Goal: Task Accomplishment & Management: Manage account settings

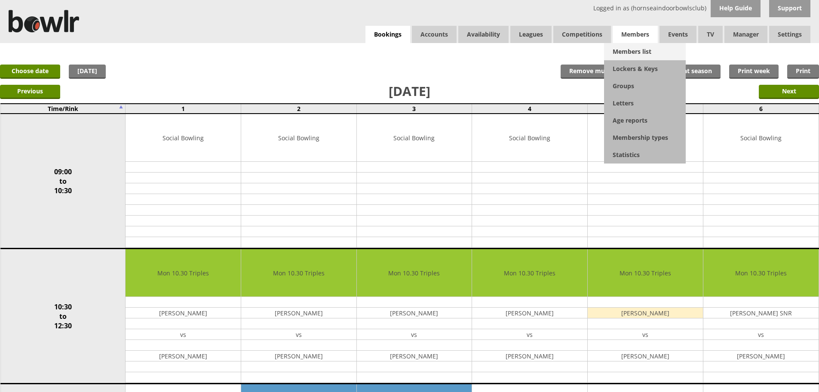
click at [634, 46] on link "Members list" at bounding box center [645, 51] width 82 height 17
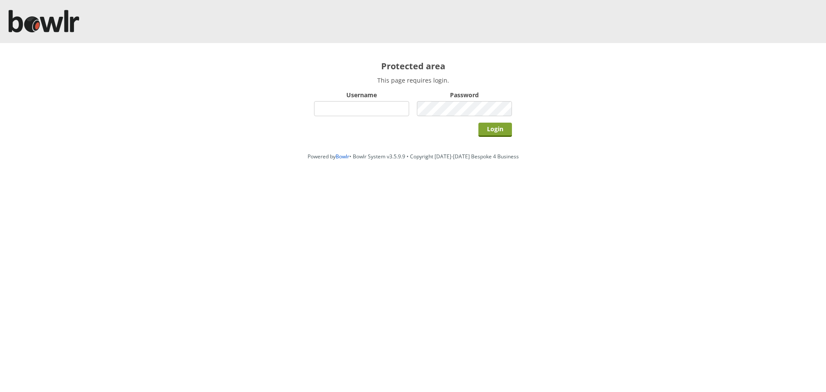
type input "hornseaindoorbowlsclub"
click at [506, 128] on input "Login" at bounding box center [495, 130] width 34 height 14
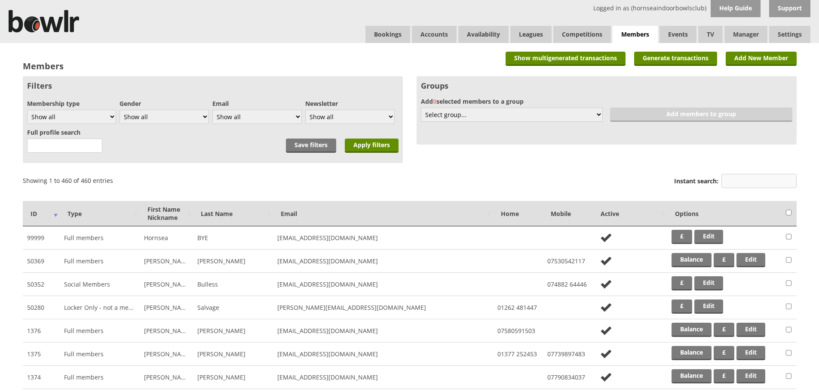
click at [733, 181] on input "Instant search:" at bounding box center [759, 181] width 75 height 14
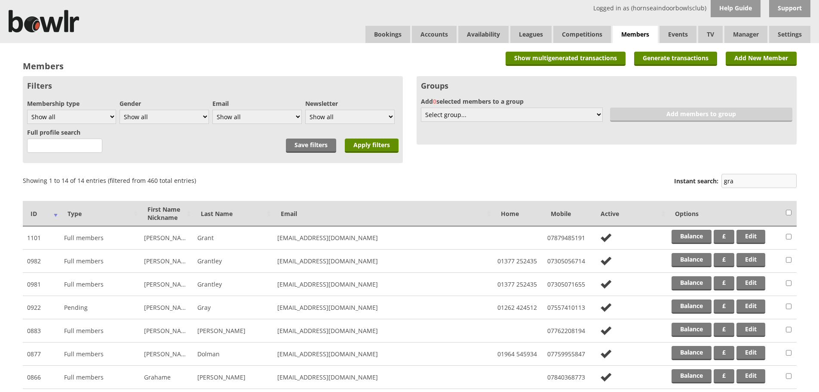
type input "gra"
click at [680, 258] on link "Balance" at bounding box center [692, 260] width 40 height 14
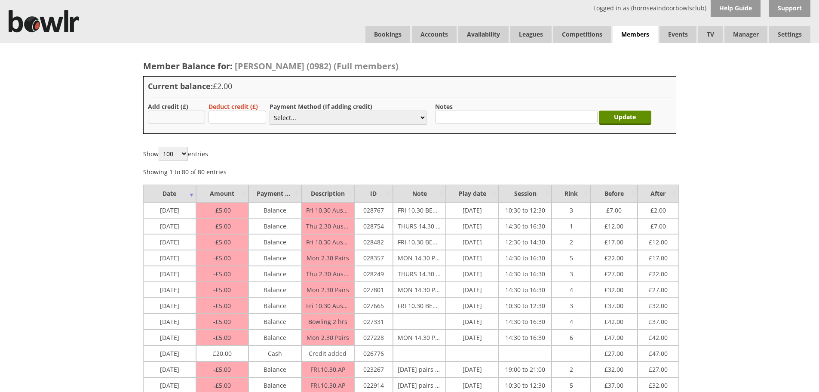
click at [180, 117] on input "text" at bounding box center [177, 117] width 58 height 13
type input "100"
click at [285, 119] on select "Select... Cash Card Cheque Bank Transfer Other Member Card Gift Voucher Balance" at bounding box center [348, 118] width 157 height 14
select select "1"
click at [270, 111] on select "Select... Cash Card Cheque Bank Transfer Other Member Card Gift Voucher Balance" at bounding box center [348, 118] width 157 height 14
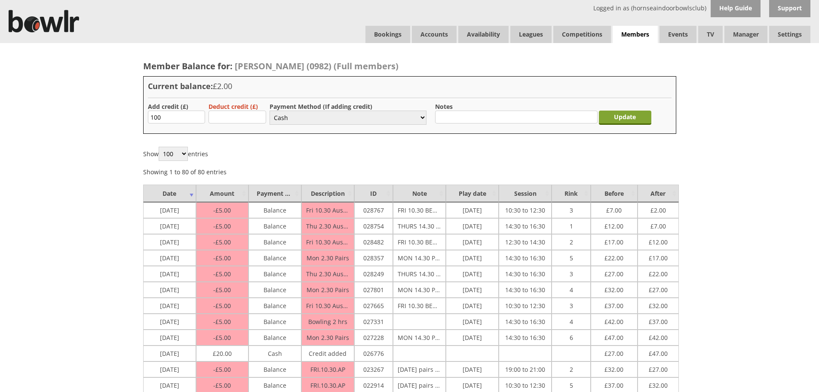
click at [607, 122] on input "Update" at bounding box center [625, 118] width 52 height 14
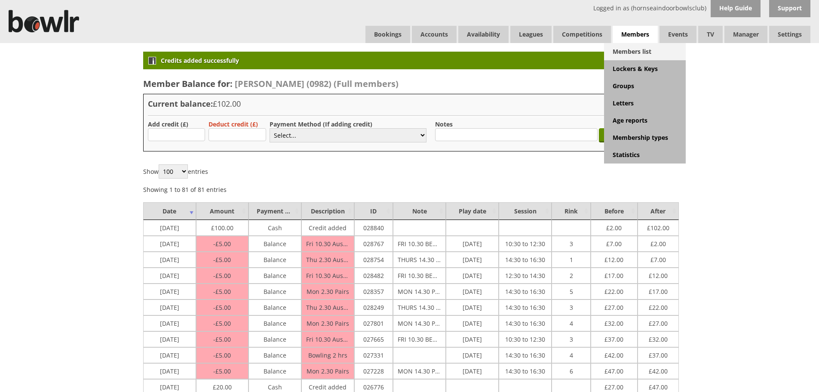
click at [634, 46] on link "Members list" at bounding box center [645, 51] width 82 height 17
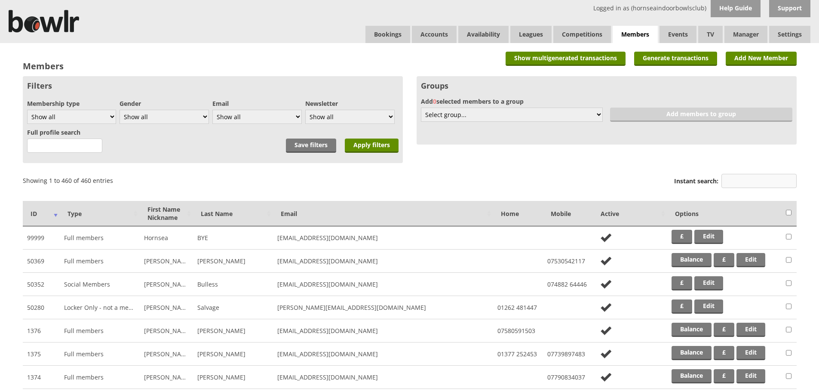
click at [770, 179] on input "Instant search:" at bounding box center [759, 181] width 75 height 14
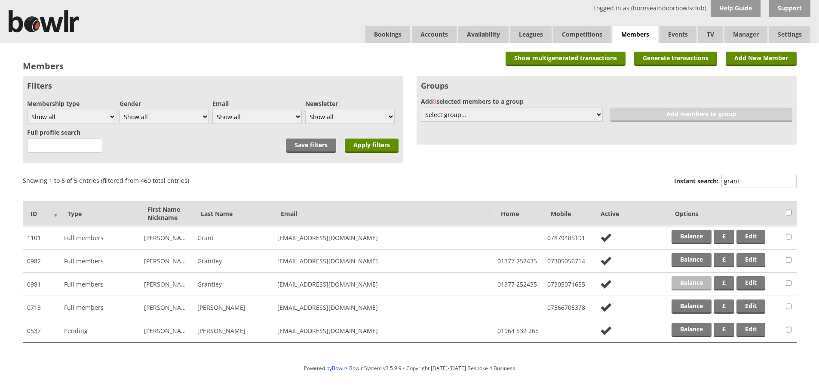
type input "grant"
click at [701, 282] on link "Balance" at bounding box center [692, 283] width 40 height 14
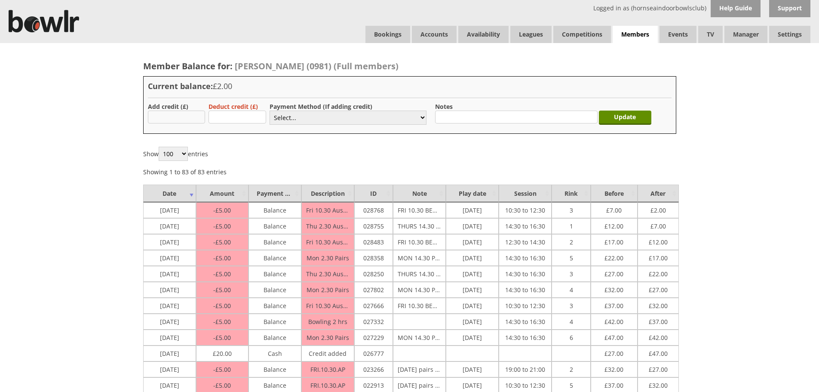
click at [196, 118] on input "text" at bounding box center [177, 117] width 58 height 13
type input "100.00"
drag, startPoint x: 280, startPoint y: 116, endPoint x: 283, endPoint y: 124, distance: 9.0
click at [280, 116] on select "Select... Cash Card Cheque Bank Transfer Other Member Card Gift Voucher Balance" at bounding box center [348, 118] width 157 height 14
select select "1"
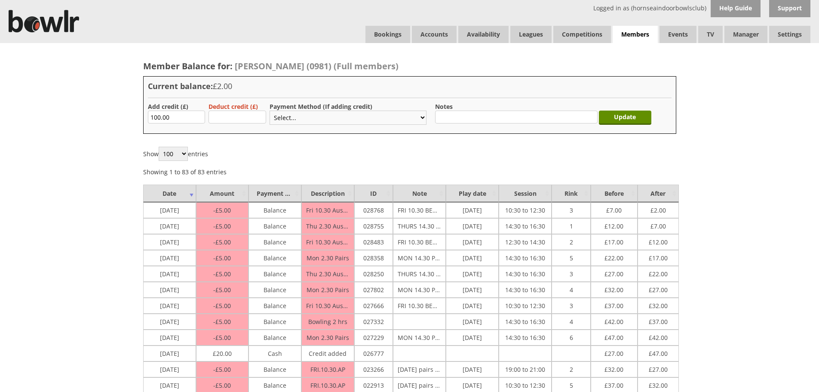
click at [270, 111] on select "Select... Cash Card Cheque Bank Transfer Other Member Card Gift Voucher Balance" at bounding box center [348, 118] width 157 height 14
click at [628, 118] on input "Update" at bounding box center [625, 118] width 52 height 14
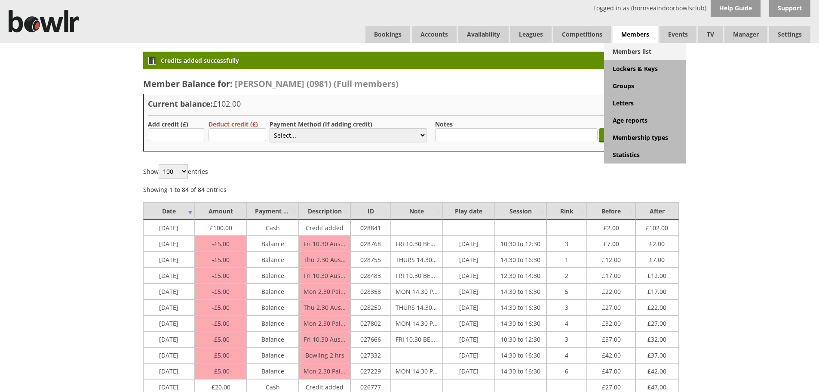
click at [637, 49] on link "Members list" at bounding box center [645, 51] width 82 height 17
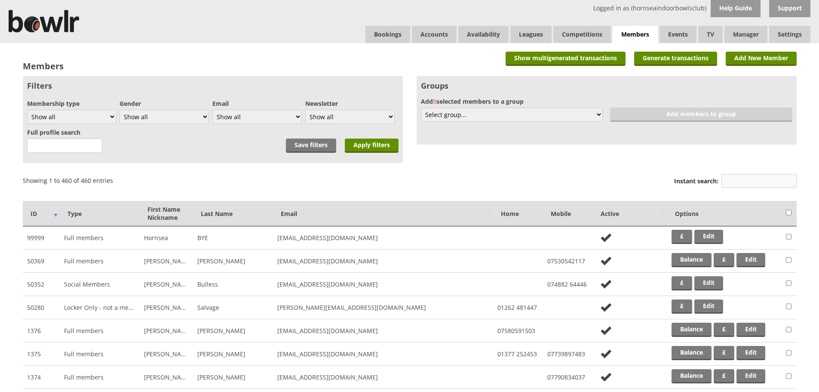
click at [732, 179] on input "Instant search:" at bounding box center [759, 181] width 75 height 14
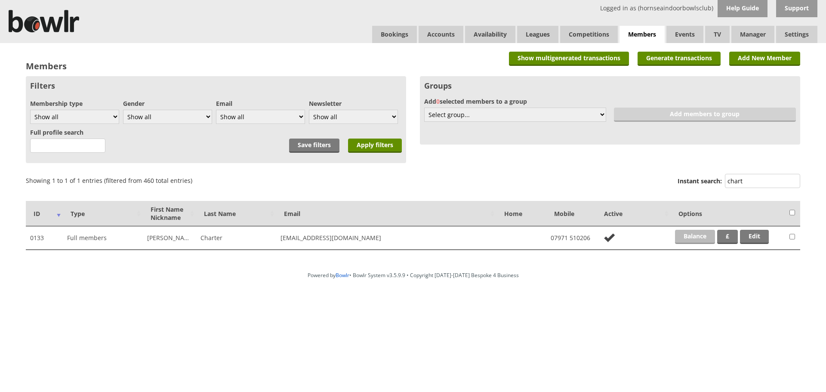
type input "chart"
click at [676, 237] on link "Balance" at bounding box center [695, 237] width 40 height 14
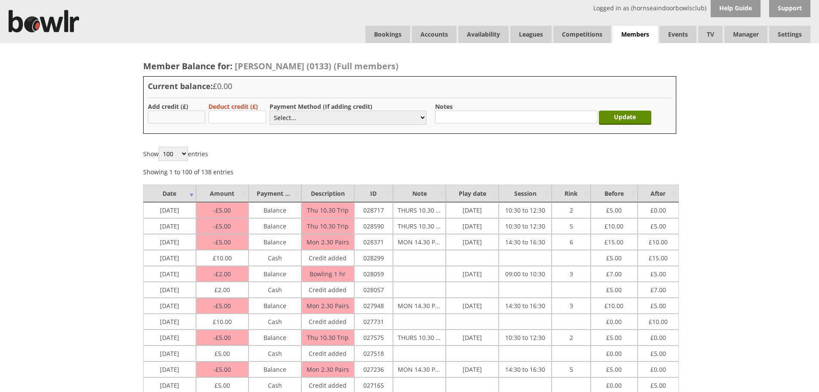
click at [182, 115] on input "text" at bounding box center [177, 117] width 58 height 13
type input "10.00"
click at [281, 123] on select "Select... Cash Card Cheque Bank Transfer Other Member Card Gift Voucher Balance" at bounding box center [348, 118] width 157 height 14
select select "1"
click at [270, 111] on select "Select... Cash Card Cheque Bank Transfer Other Member Card Gift Voucher Balance" at bounding box center [348, 118] width 157 height 14
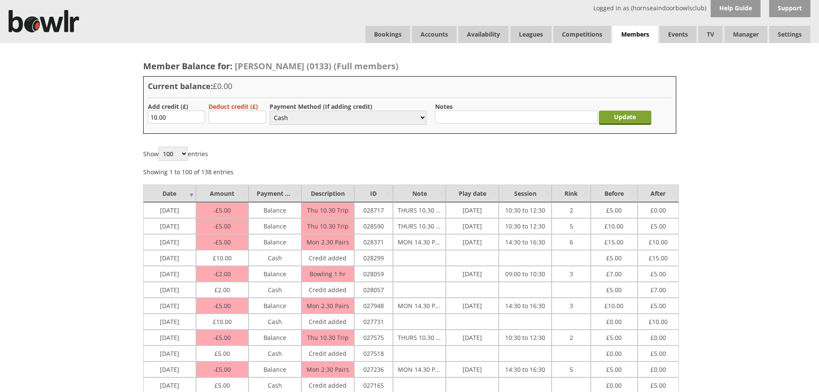
click at [604, 115] on input "Update" at bounding box center [625, 118] width 52 height 14
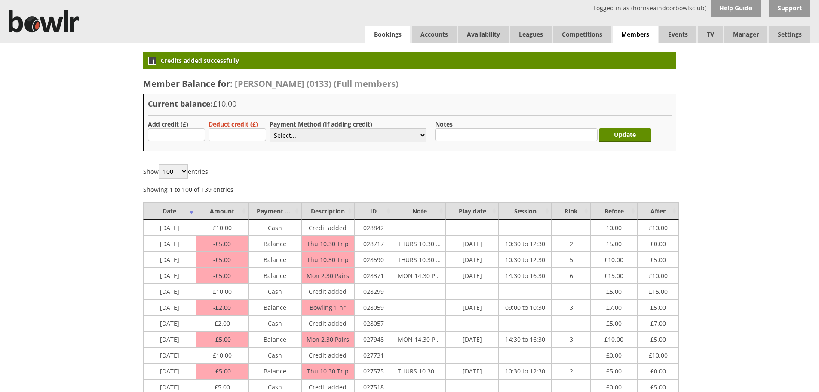
click at [388, 35] on link "Bookings" at bounding box center [388, 34] width 45 height 17
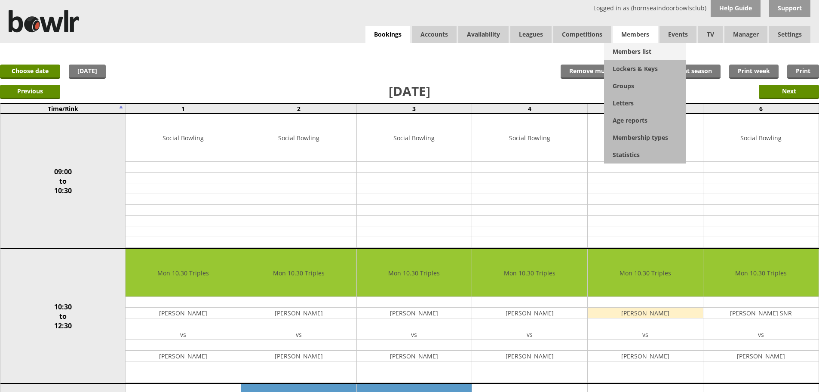
click at [642, 45] on link "Members list" at bounding box center [645, 51] width 82 height 17
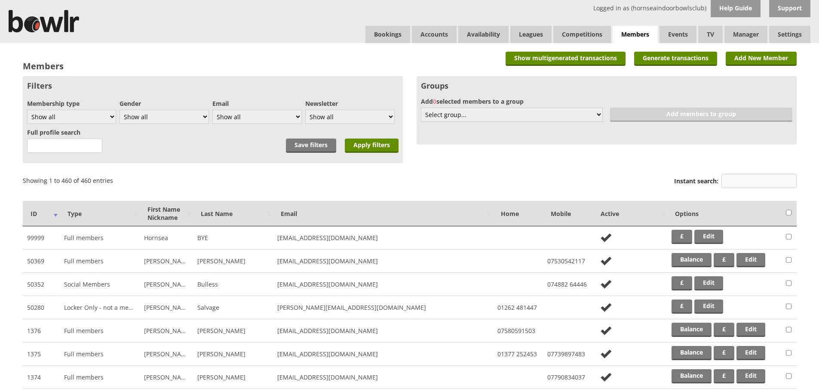
drag, startPoint x: 634, startPoint y: 57, endPoint x: 726, endPoint y: 176, distance: 150.6
click at [726, 176] on input "Instant search:" at bounding box center [759, 181] width 75 height 14
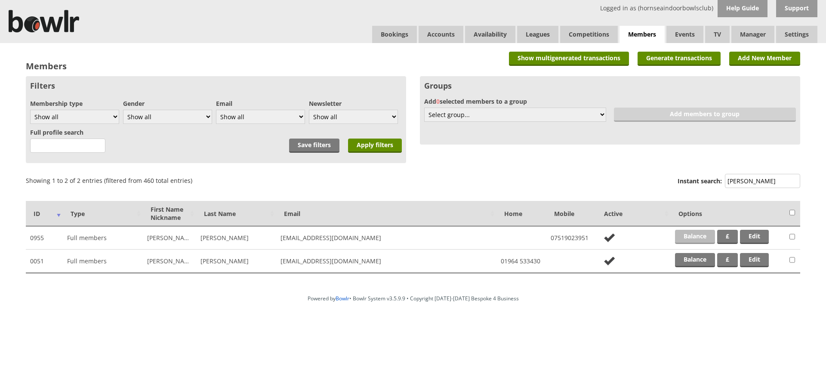
type input "walker"
click at [700, 234] on link "Balance" at bounding box center [695, 237] width 40 height 14
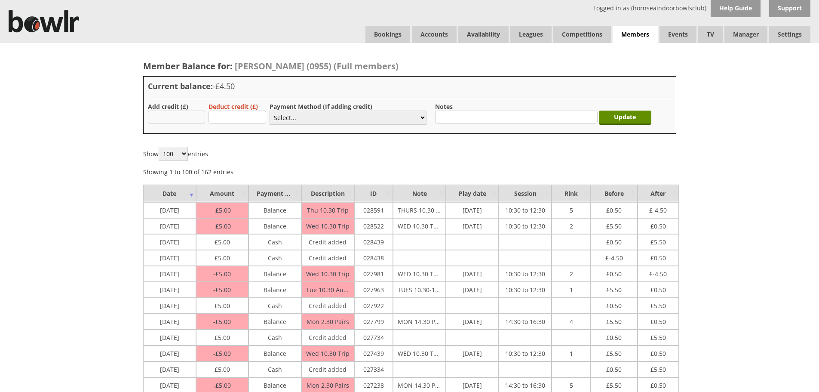
click at [187, 117] on input "text" at bounding box center [177, 117] width 58 height 13
type input "5.00"
click at [293, 116] on select "Select... Cash Card Cheque Bank Transfer Other Member Card Gift Voucher Balance" at bounding box center [348, 118] width 157 height 14
select select "1"
click at [270, 111] on select "Select... Cash Card Cheque Bank Transfer Other Member Card Gift Voucher Balance" at bounding box center [348, 118] width 157 height 14
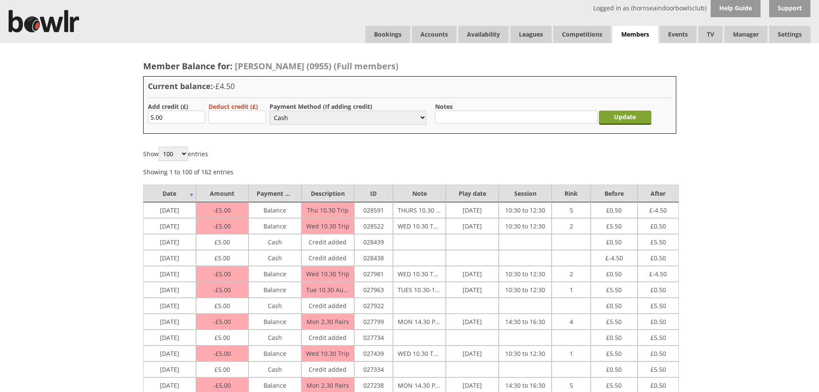
click at [618, 118] on input "Update" at bounding box center [625, 118] width 52 height 14
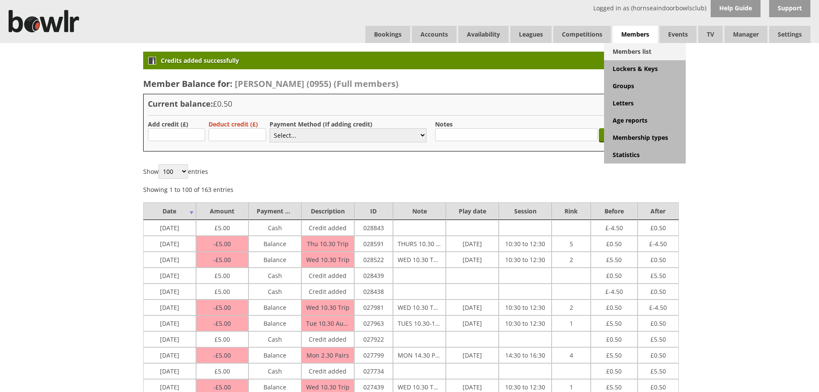
click at [621, 48] on link "Members list" at bounding box center [645, 51] width 82 height 17
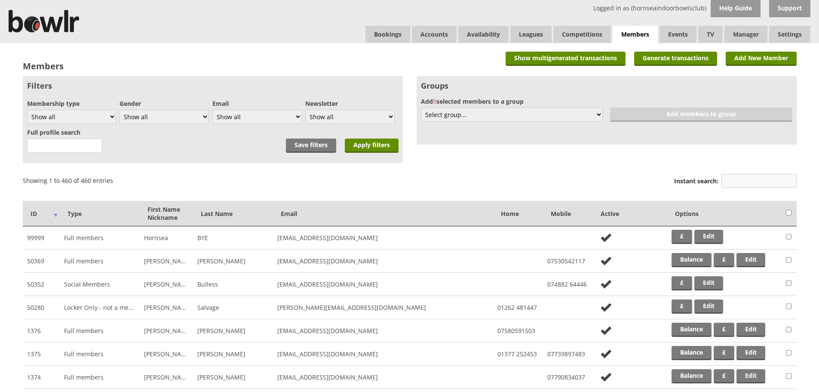
click at [747, 182] on input "Instant search:" at bounding box center [759, 181] width 75 height 14
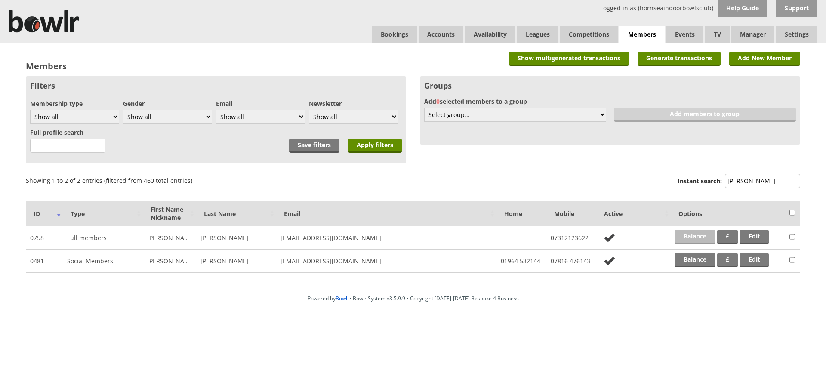
type input "kemp"
click at [702, 236] on link "Balance" at bounding box center [695, 237] width 40 height 14
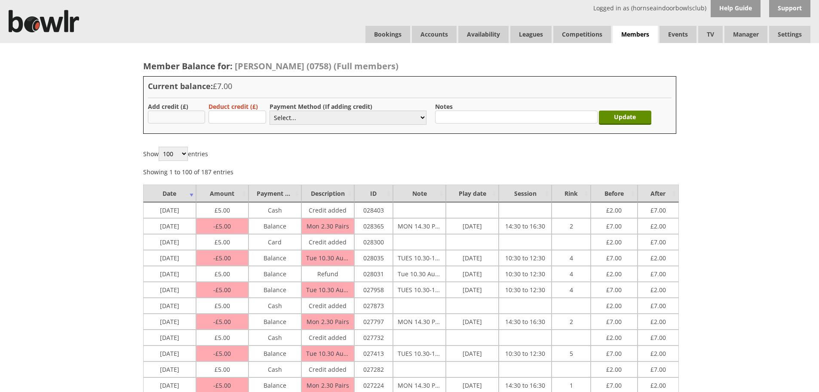
click at [194, 117] on input "text" at bounding box center [177, 117] width 58 height 13
type input "5.00"
click at [280, 119] on select "Select... Cash Card Cheque Bank Transfer Other Member Card Gift Voucher Balance" at bounding box center [348, 118] width 157 height 14
select select "1"
click at [270, 111] on select "Select... Cash Card Cheque Bank Transfer Other Member Card Gift Voucher Balance" at bounding box center [348, 118] width 157 height 14
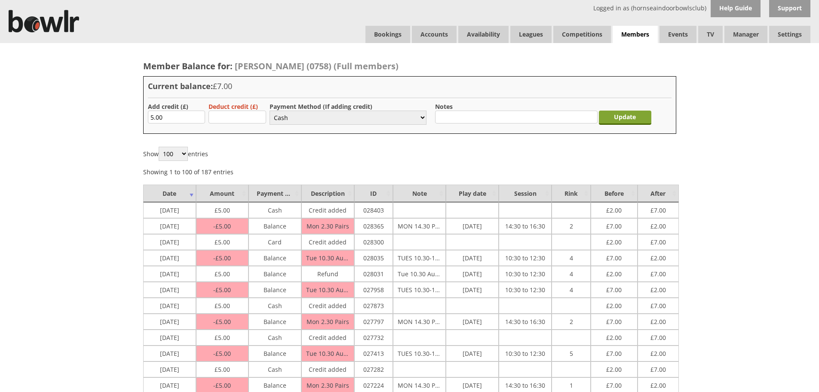
click at [617, 117] on input "Update" at bounding box center [625, 118] width 52 height 14
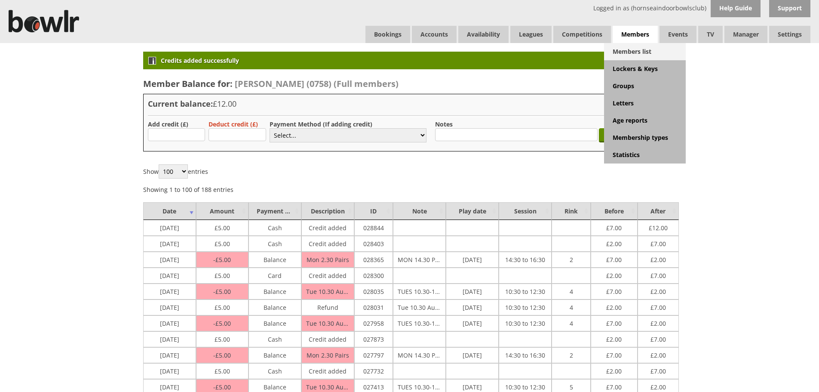
click at [636, 47] on link "Members list" at bounding box center [645, 51] width 82 height 17
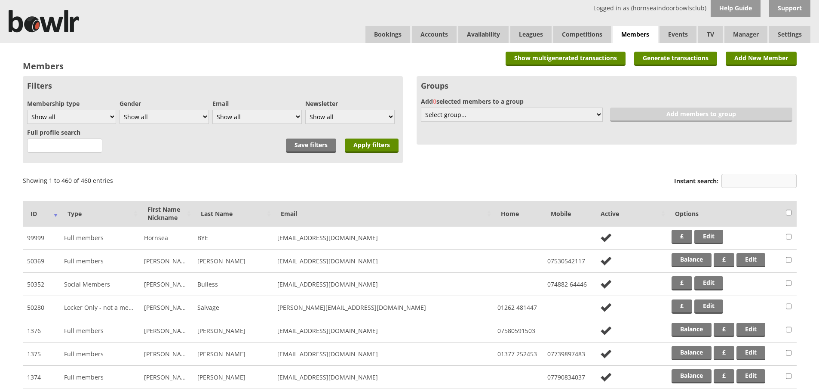
click at [735, 179] on input "Instant search:" at bounding box center [759, 181] width 75 height 14
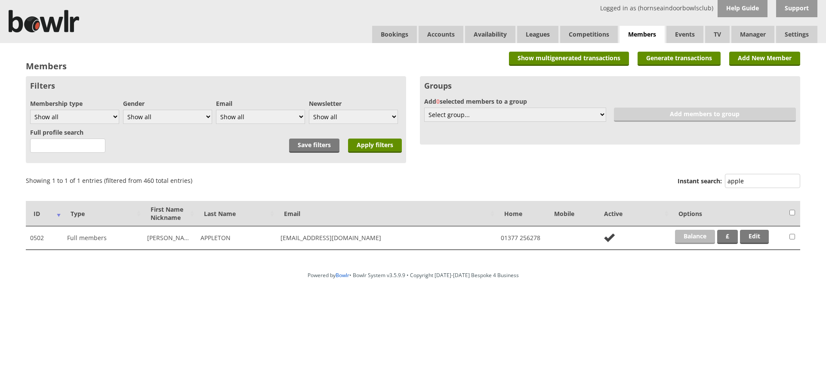
type input "apple"
click at [681, 239] on link "Balance" at bounding box center [695, 237] width 40 height 14
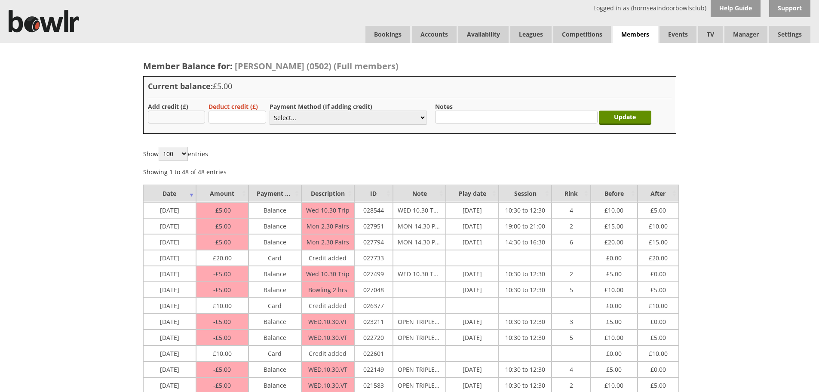
click at [191, 112] on input "text" at bounding box center [177, 117] width 58 height 13
type input "20.00"
click at [296, 119] on select "Select... Cash Card Cheque Bank Transfer Other Member Card Gift Voucher Balance" at bounding box center [348, 118] width 157 height 14
select select "2"
click at [270, 111] on select "Select... Cash Card Cheque Bank Transfer Other Member Card Gift Voucher Balance" at bounding box center [348, 118] width 157 height 14
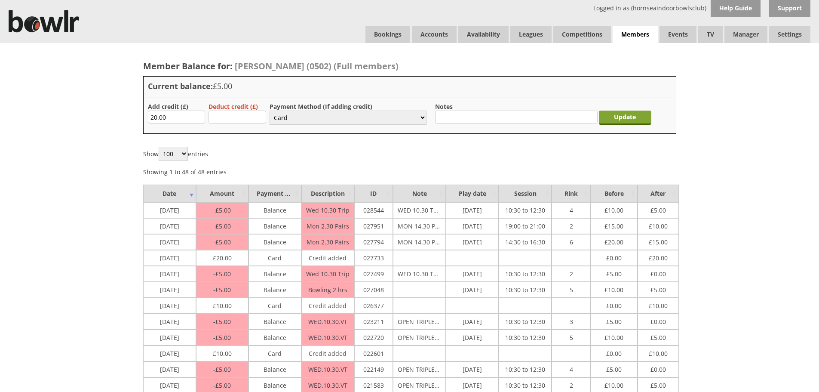
click at [634, 121] on input "Update" at bounding box center [625, 118] width 52 height 14
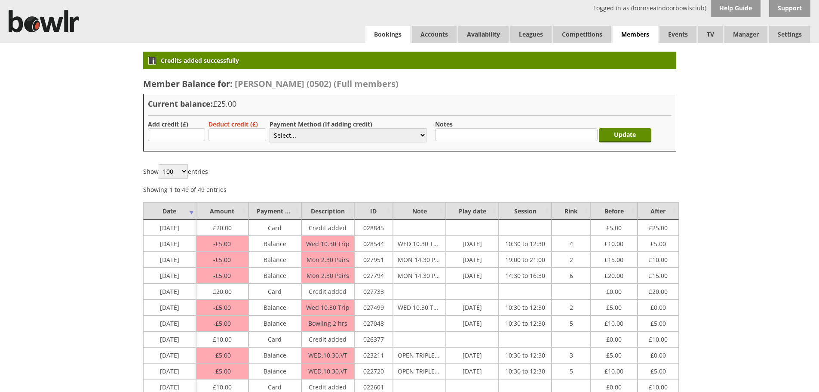
click at [370, 35] on link "Bookings" at bounding box center [388, 34] width 45 height 17
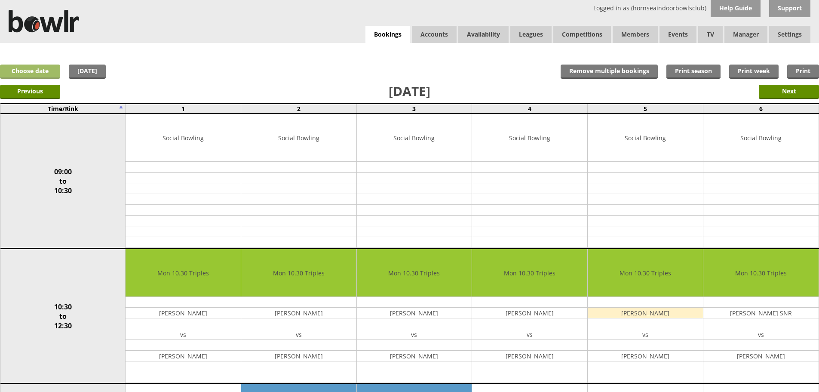
click at [57, 74] on link "Choose date" at bounding box center [30, 72] width 60 height 14
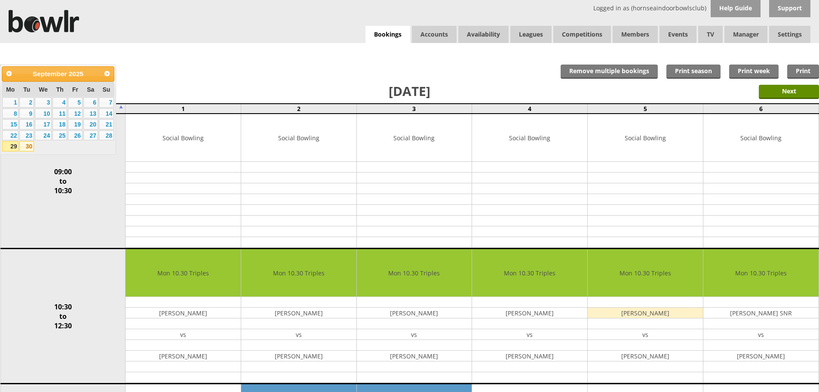
click at [28, 146] on link "30" at bounding box center [26, 146] width 15 height 10
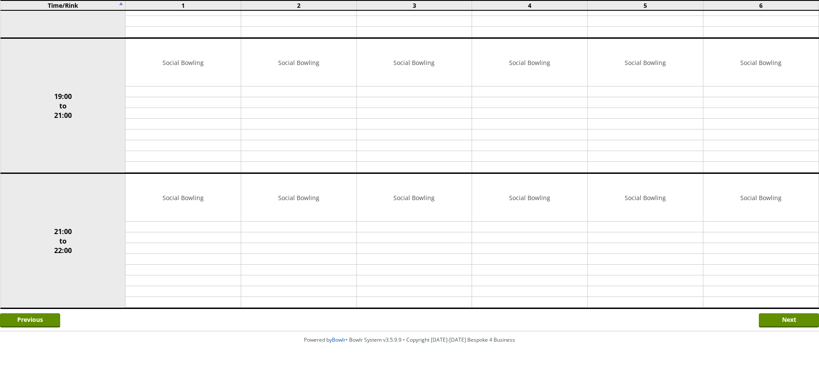
scroll to position [622, 0]
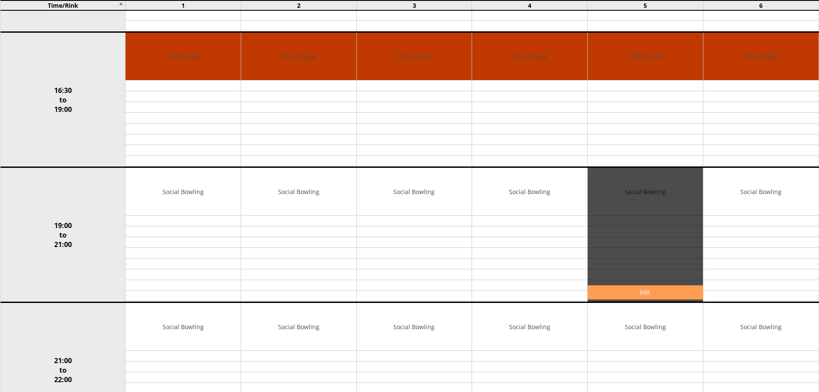
click at [620, 286] on link "Edit" at bounding box center [645, 292] width 115 height 14
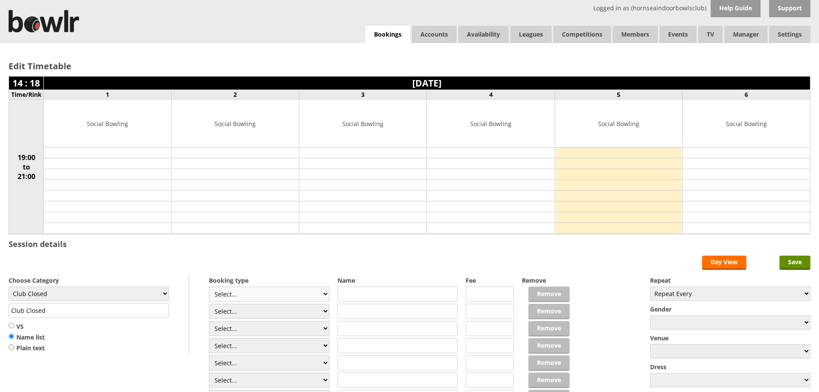
click at [308, 297] on select "Select... Club Competition (Member) Club Competition (Visitor) National (Member…" at bounding box center [269, 293] width 120 height 15
select select "1_54"
click at [209, 286] on select "Select... Club Competition (Member) Club Competition (Visitor) National (Member…" at bounding box center [269, 293] width 120 height 15
type input "3.0000"
click at [140, 285] on div "Choose Category Club Closed Singles League Triples League Pairs League Friendly…" at bounding box center [99, 314] width 181 height 80
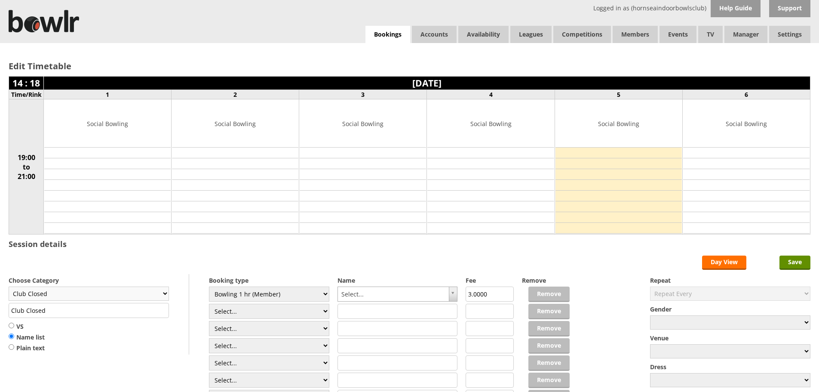
drag, startPoint x: 145, startPoint y: 297, endPoint x: 142, endPoint y: 288, distance: 9.0
click at [145, 297] on select "Club Closed Singles League Triples League Pairs League Friendly Social Bowling …" at bounding box center [89, 293] width 160 height 14
select select "132"
click at [9, 286] on select "Club Closed Singles League Triples League Pairs League Friendly Social Bowling …" at bounding box center [89, 293] width 160 height 14
type input "Social Bowling"
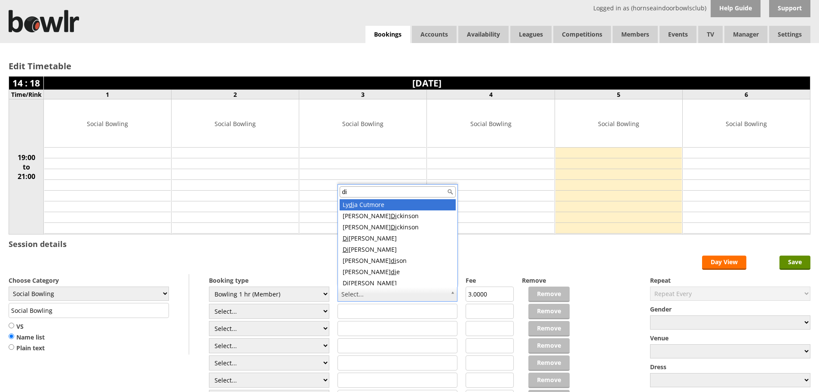
scroll to position [3, 0]
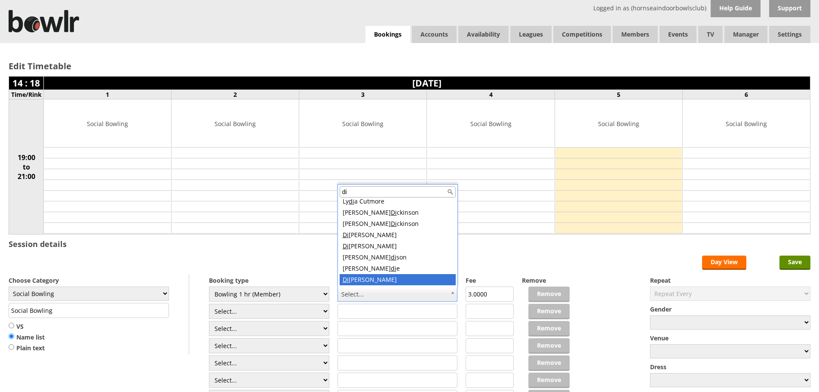
type input "di"
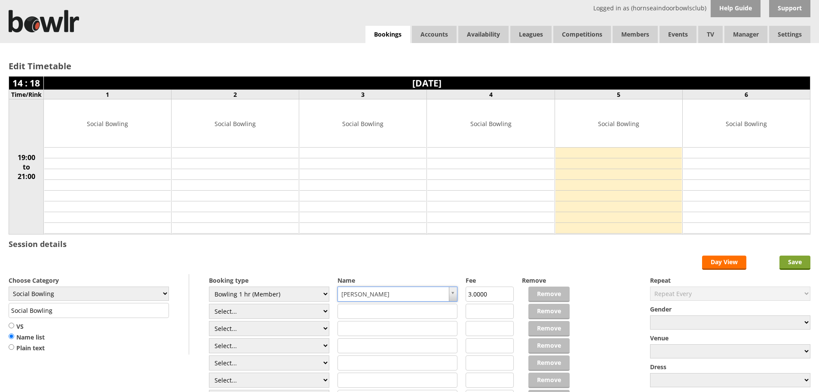
click at [789, 256] on input "Save" at bounding box center [795, 263] width 31 height 14
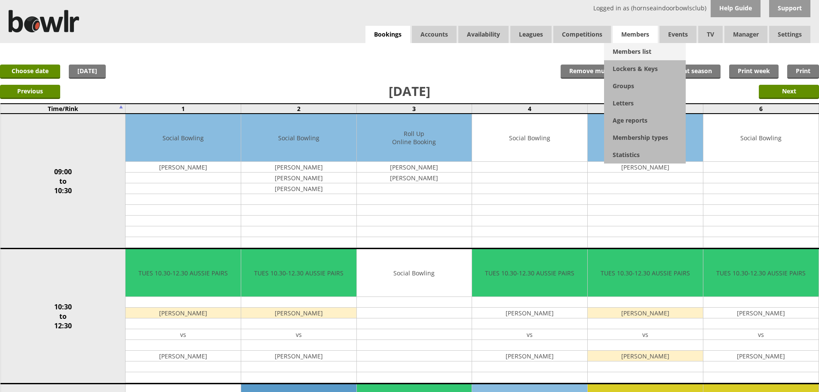
click at [636, 43] on link "Members list" at bounding box center [645, 51] width 82 height 17
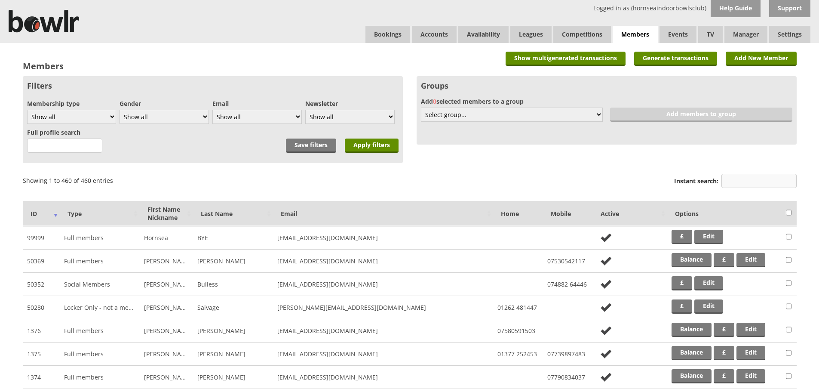
click at [744, 182] on input "Instant search:" at bounding box center [759, 181] width 75 height 14
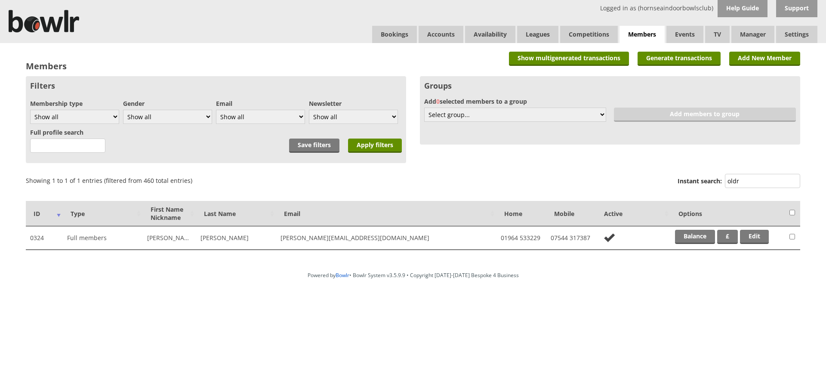
type input "oldr"
click at [697, 229] on td "Balance £ Edit" at bounding box center [728, 237] width 114 height 23
click at [696, 231] on link "Balance" at bounding box center [695, 237] width 40 height 14
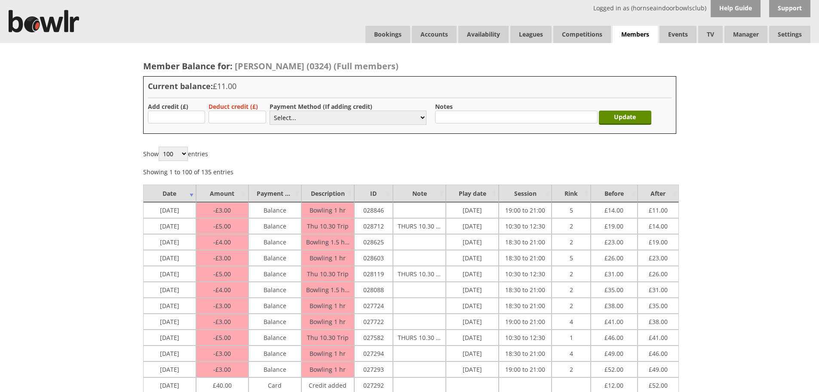
click at [169, 106] on label "Add credit (£)" at bounding box center [168, 106] width 40 height 8
click at [171, 116] on input "text" at bounding box center [177, 117] width 58 height 13
type input "50.00"
click at [283, 119] on select "Select... Cash Card Cheque Bank Transfer Other Member Card Gift Voucher Balance" at bounding box center [348, 118] width 157 height 14
select select "2"
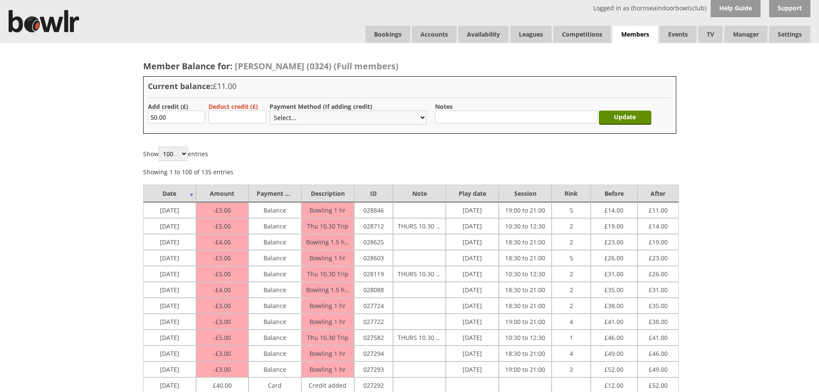
click at [270, 111] on select "Select... Cash Card Cheque Bank Transfer Other Member Card Gift Voucher Balance" at bounding box center [348, 118] width 157 height 14
click at [609, 117] on input "Update" at bounding box center [625, 118] width 52 height 14
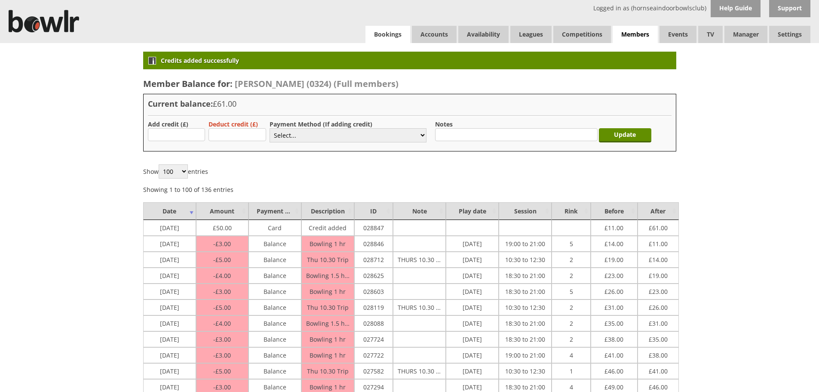
click at [395, 36] on link "Bookings" at bounding box center [388, 34] width 45 height 17
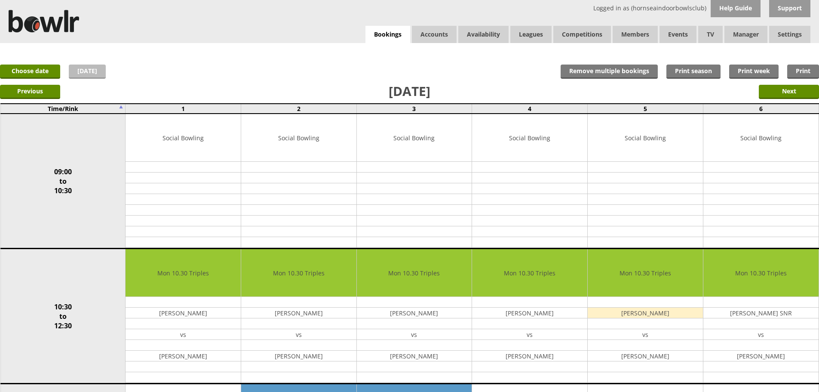
click at [87, 68] on link "[DATE]" at bounding box center [87, 72] width 37 height 14
click at [56, 70] on link "Choose date" at bounding box center [30, 72] width 60 height 14
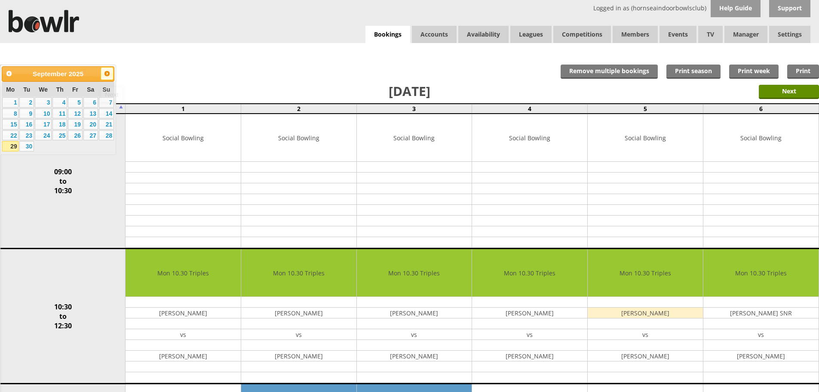
click at [105, 72] on span "Next" at bounding box center [107, 73] width 7 height 7
click at [76, 99] on link "3" at bounding box center [75, 102] width 15 height 10
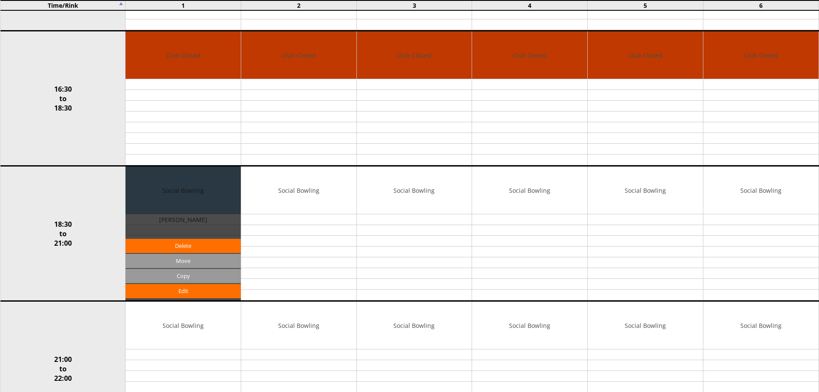
scroll to position [751, 0]
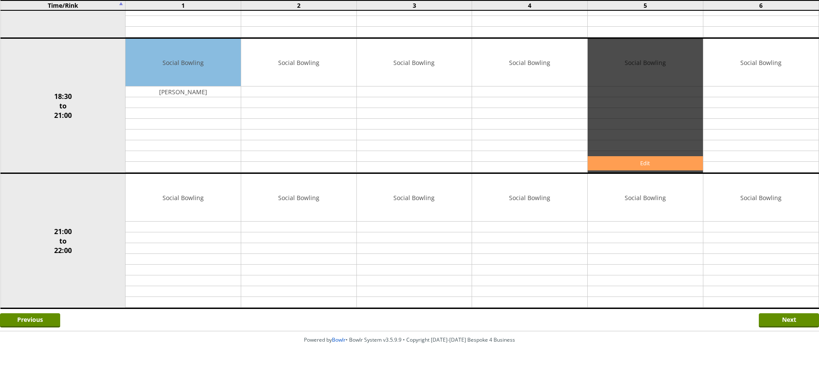
click at [598, 166] on link "Edit" at bounding box center [645, 163] width 115 height 14
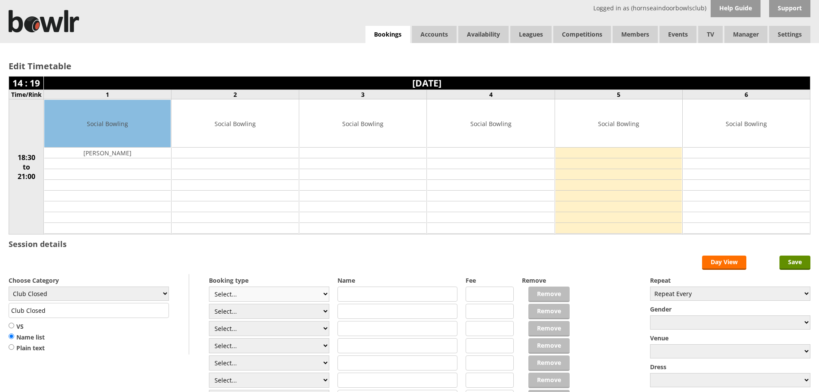
click at [262, 293] on select "Select... Club Competition (Member) Club Competition (Visitor) National (Member…" at bounding box center [269, 293] width 120 height 15
select select "1_54"
click at [209, 286] on select "Select... Club Competition (Member) Club Competition (Visitor) National (Member…" at bounding box center [269, 293] width 120 height 15
type input "3.0000"
click at [174, 293] on div "Choose Category Club Closed Singles League Triples League Pairs League Friendly…" at bounding box center [99, 314] width 181 height 80
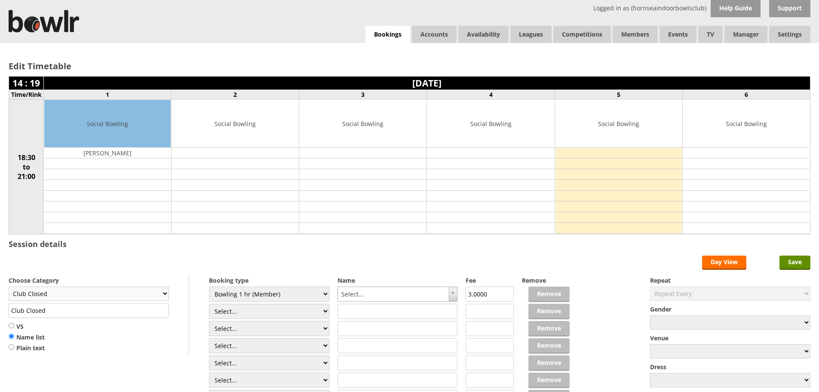
click at [162, 293] on select "Club Closed Singles League Triples League Pairs League Friendly Social Bowling …" at bounding box center [89, 293] width 160 height 14
select select "132"
click at [9, 286] on select "Club Closed Singles League Triples League Pairs League Friendly Social Bowling …" at bounding box center [89, 293] width 160 height 14
type input "Social Bowling"
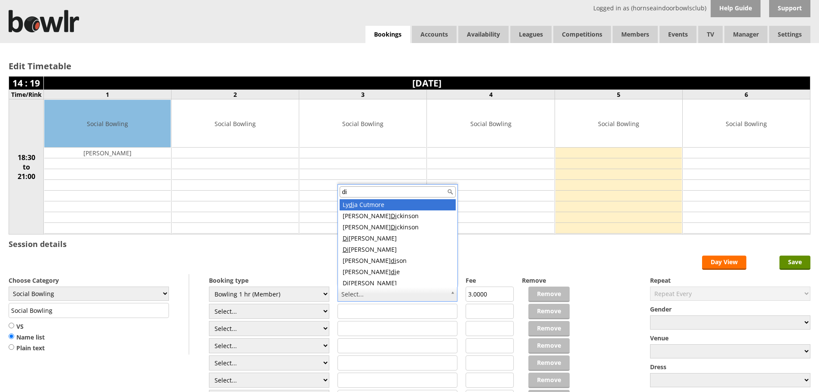
type input "d"
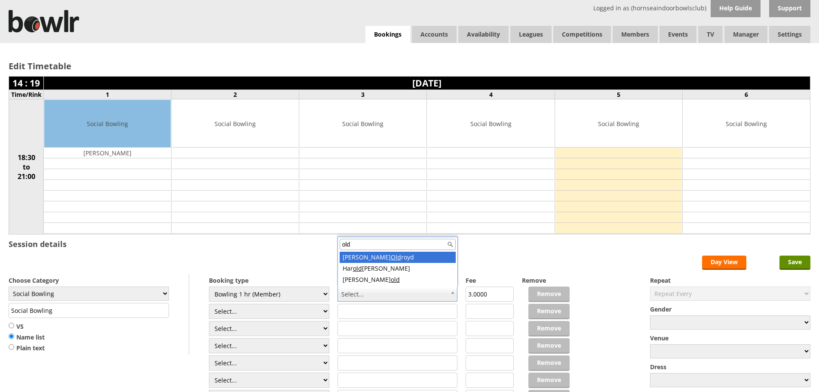
type input "old"
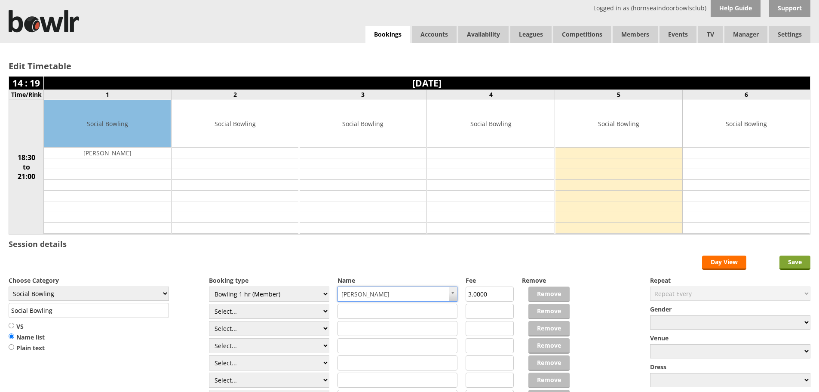
click at [801, 262] on input "Save" at bounding box center [795, 263] width 31 height 14
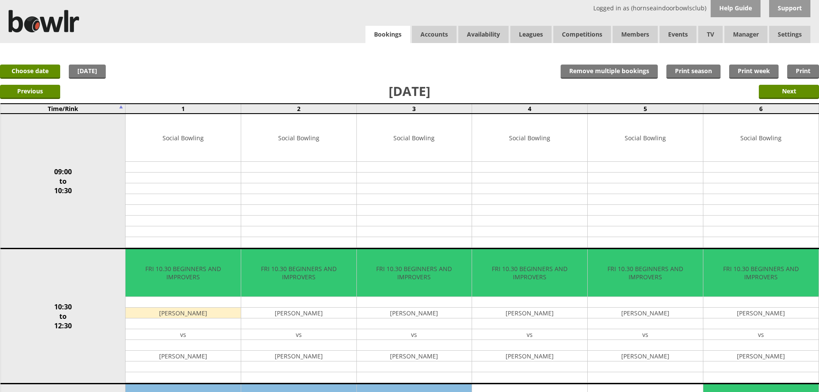
click at [386, 42] on link "Bookings" at bounding box center [388, 35] width 45 height 18
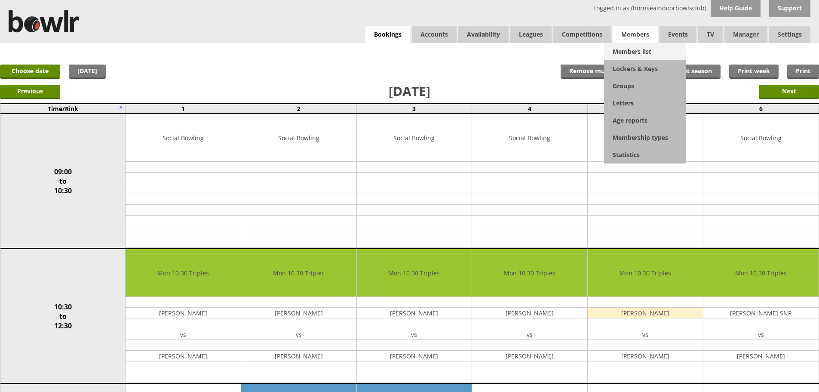
click at [632, 51] on link "Members list" at bounding box center [645, 51] width 82 height 17
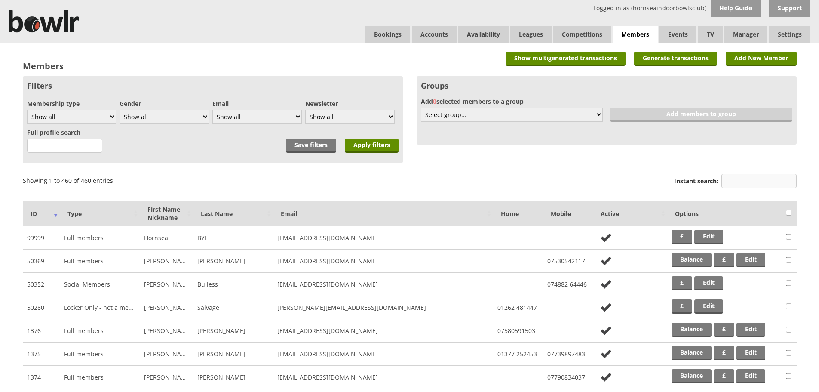
drag, startPoint x: 0, startPoint y: 0, endPoint x: 732, endPoint y: 176, distance: 752.4
click at [733, 178] on input "Instant search:" at bounding box center [759, 181] width 75 height 14
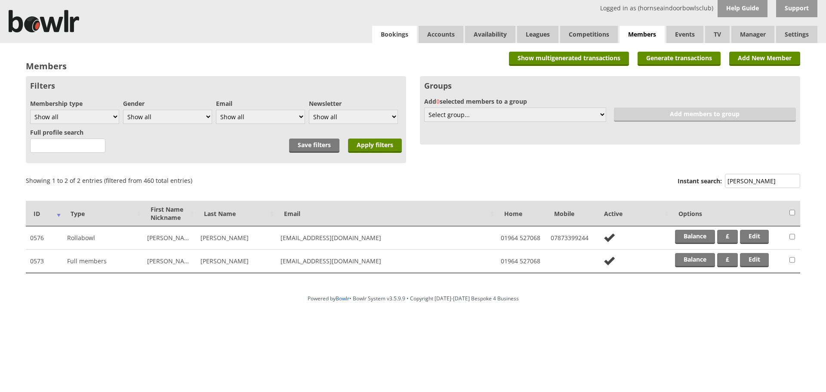
type input "dobbin"
click at [415, 39] on link "Bookings" at bounding box center [394, 34] width 45 height 17
